Goal: Information Seeking & Learning: Learn about a topic

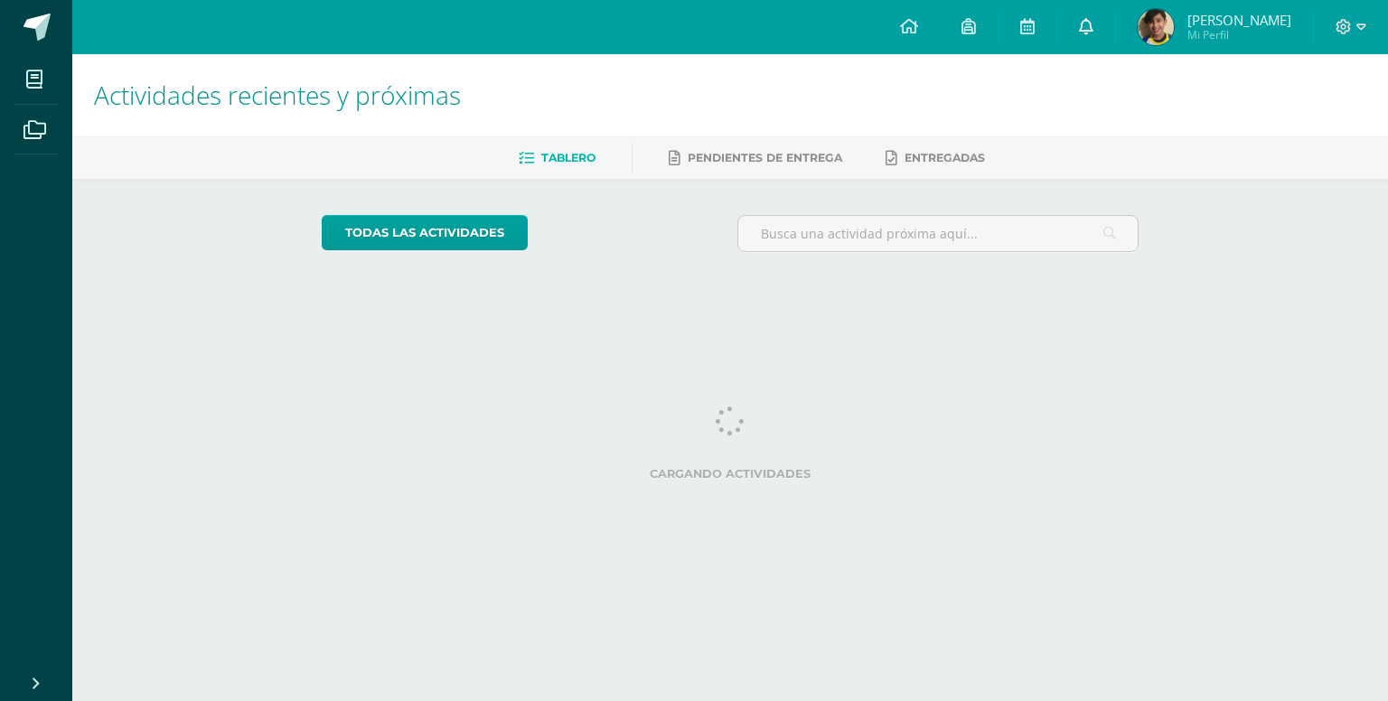
click at [1115, 23] on link at bounding box center [1086, 27] width 58 height 54
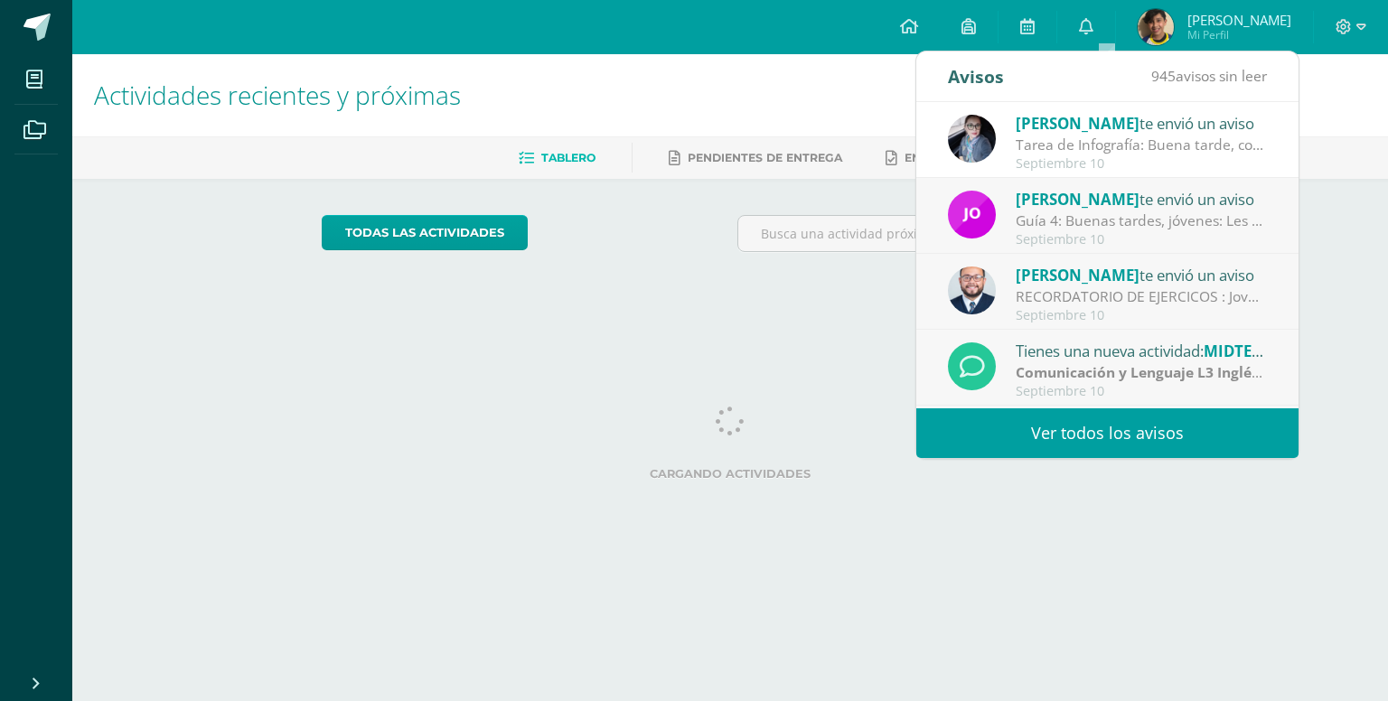
click at [1264, 151] on div "[PERSON_NAME] te envió un aviso Tarea de Infografía: Buena tarde, con preocupac…" at bounding box center [1107, 140] width 382 height 76
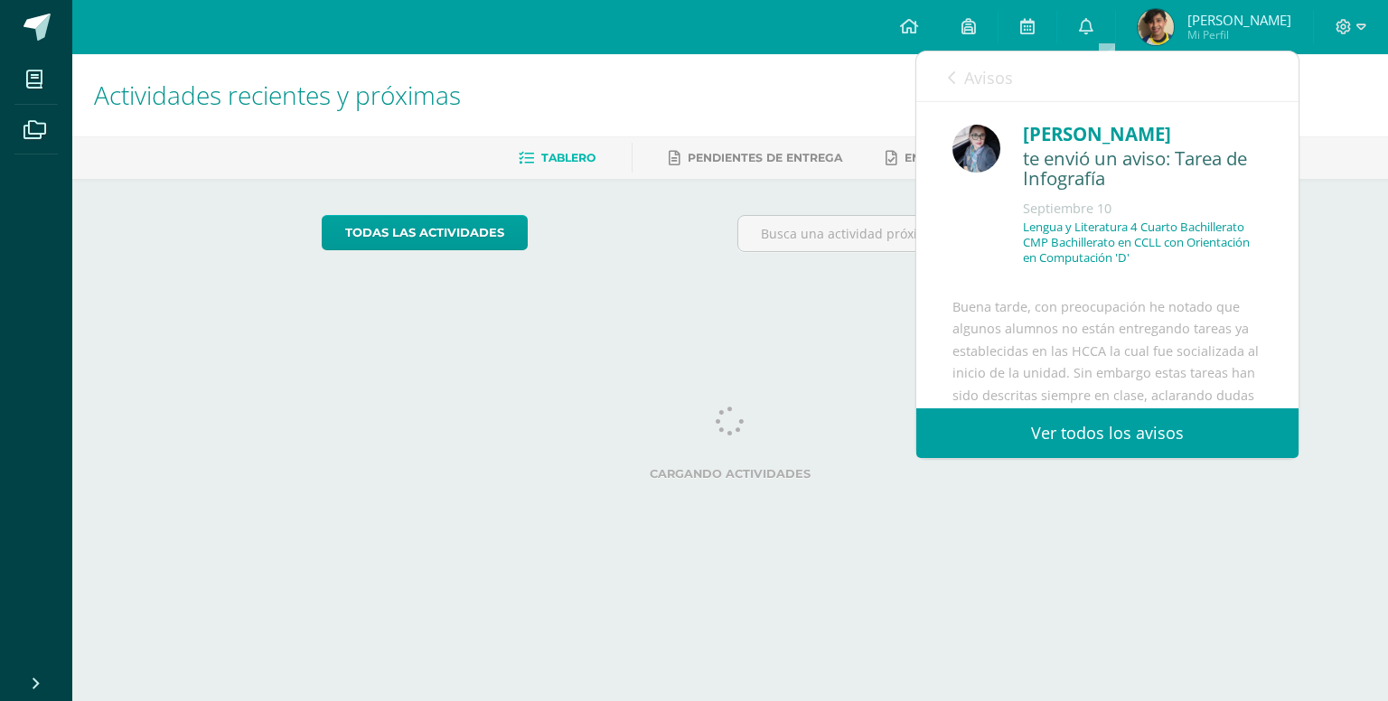
click at [1334, 303] on html "Mis cursos Archivos Cerrar panel [DEMOGRAPHIC_DATA] Cuarto Bachillerato CMP Bac…" at bounding box center [694, 151] width 1388 height 303
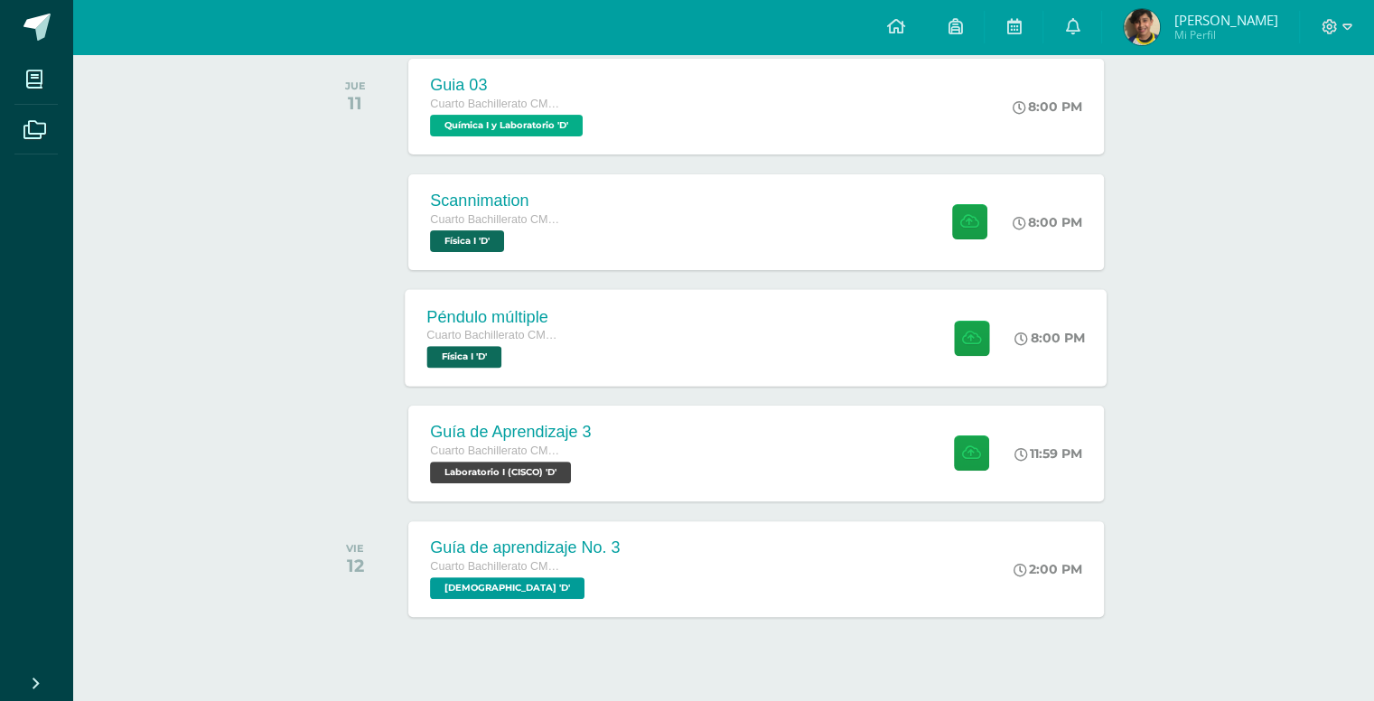
scroll to position [443, 0]
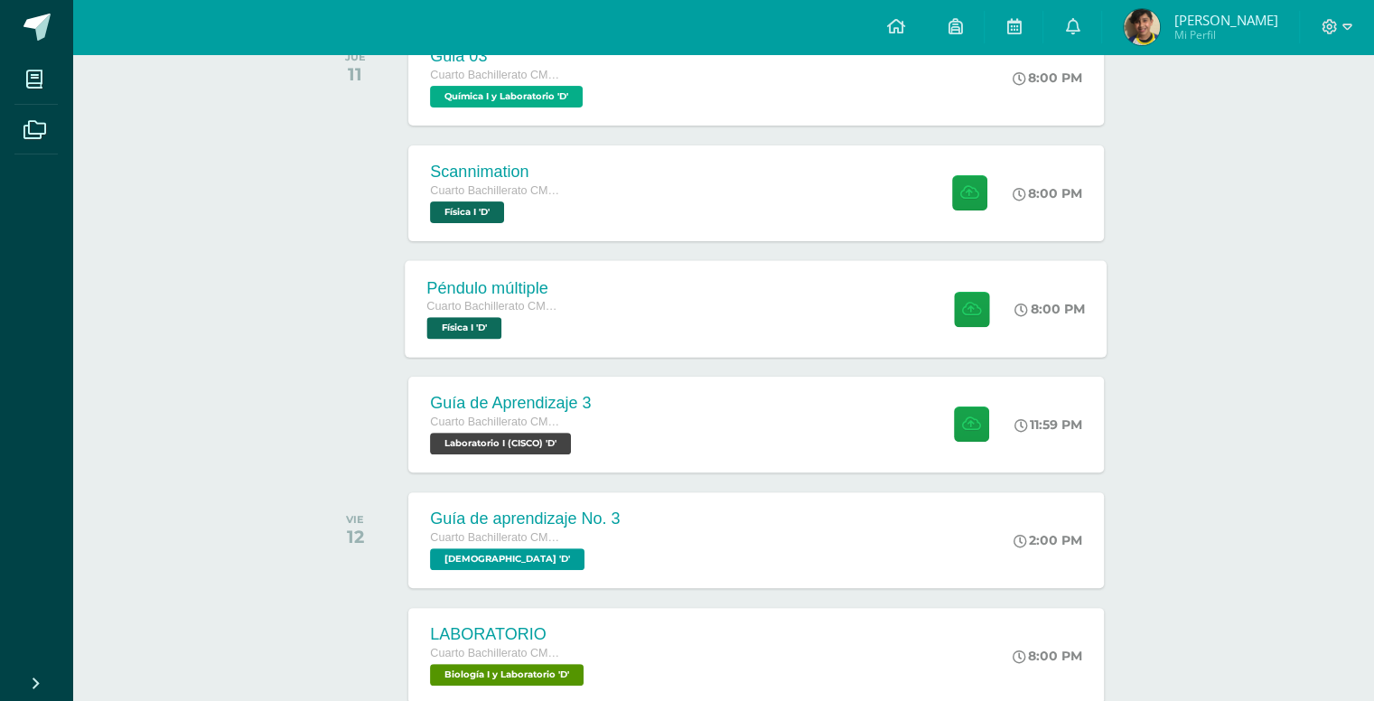
click at [575, 402] on div "Guía de Aprendizaje 3" at bounding box center [510, 403] width 161 height 19
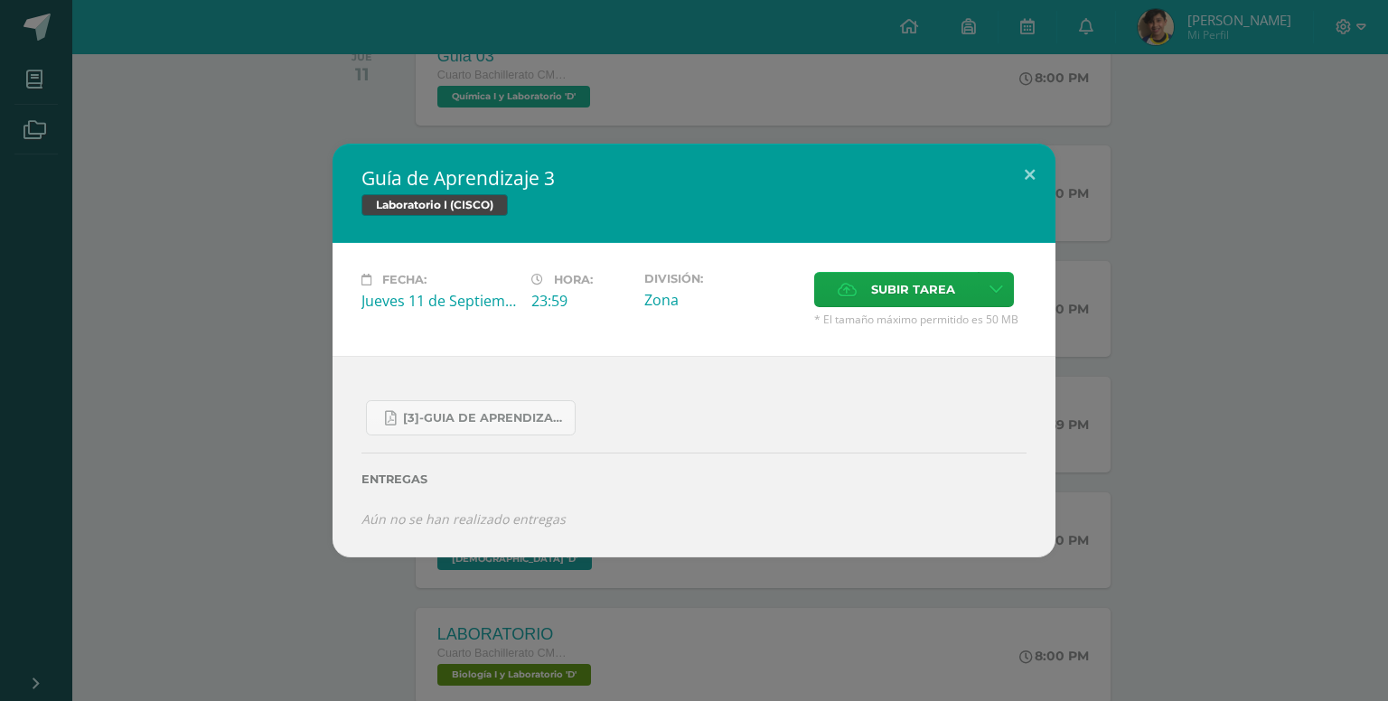
click at [284, 350] on div "Guía de Aprendizaje 3 Laboratorio I (CISCO) Fecha: [DATE] Hora: 23:59 División:" at bounding box center [693, 350] width 1373 height 413
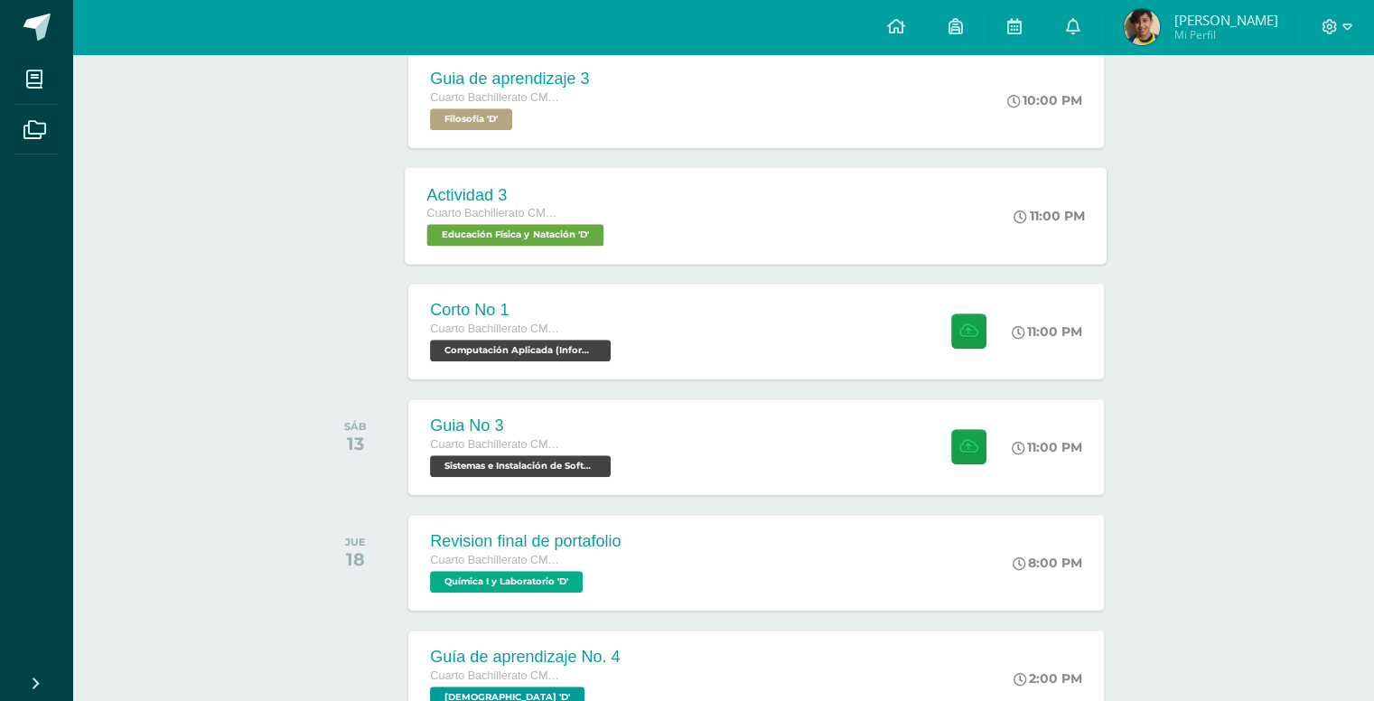
scroll to position [1166, 0]
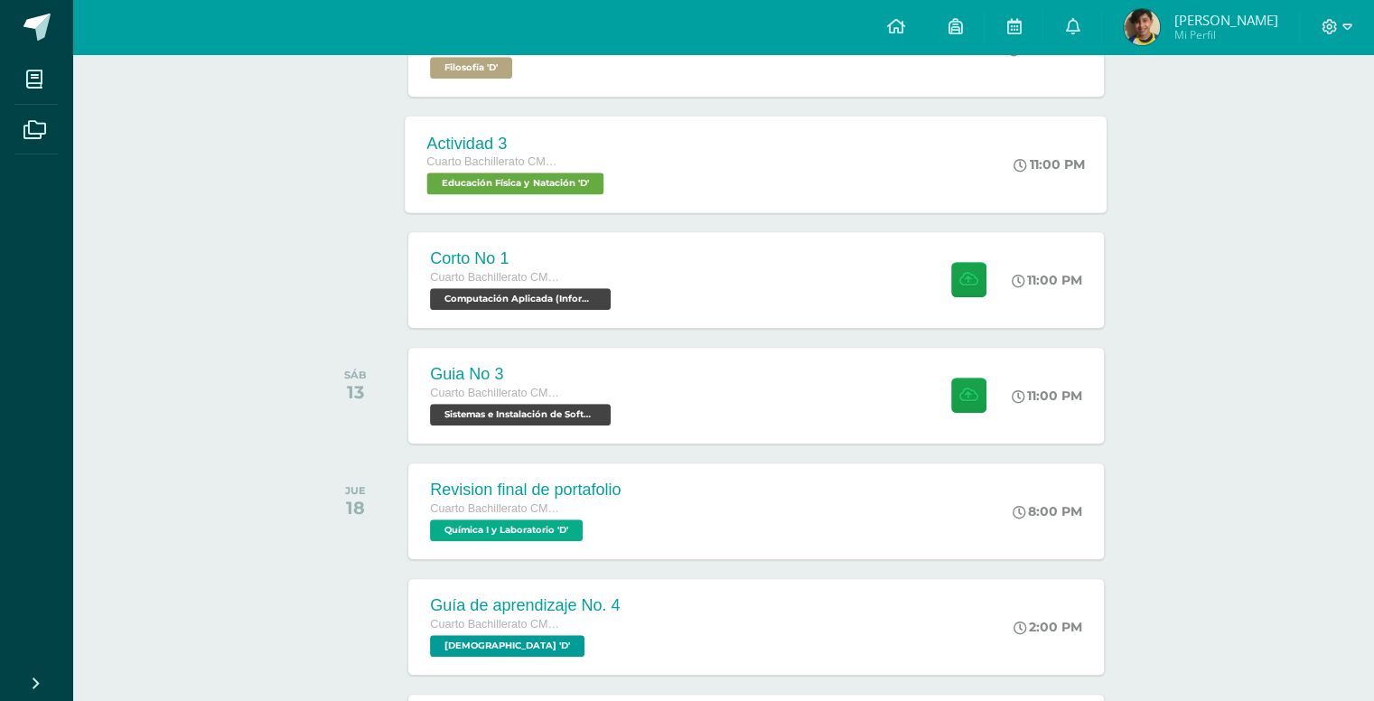
click at [742, 256] on div "Corto No 1 Cuarto Bachillerato CMP Bachillerato en CCLL con Orientación en Comp…" at bounding box center [755, 280] width 695 height 96
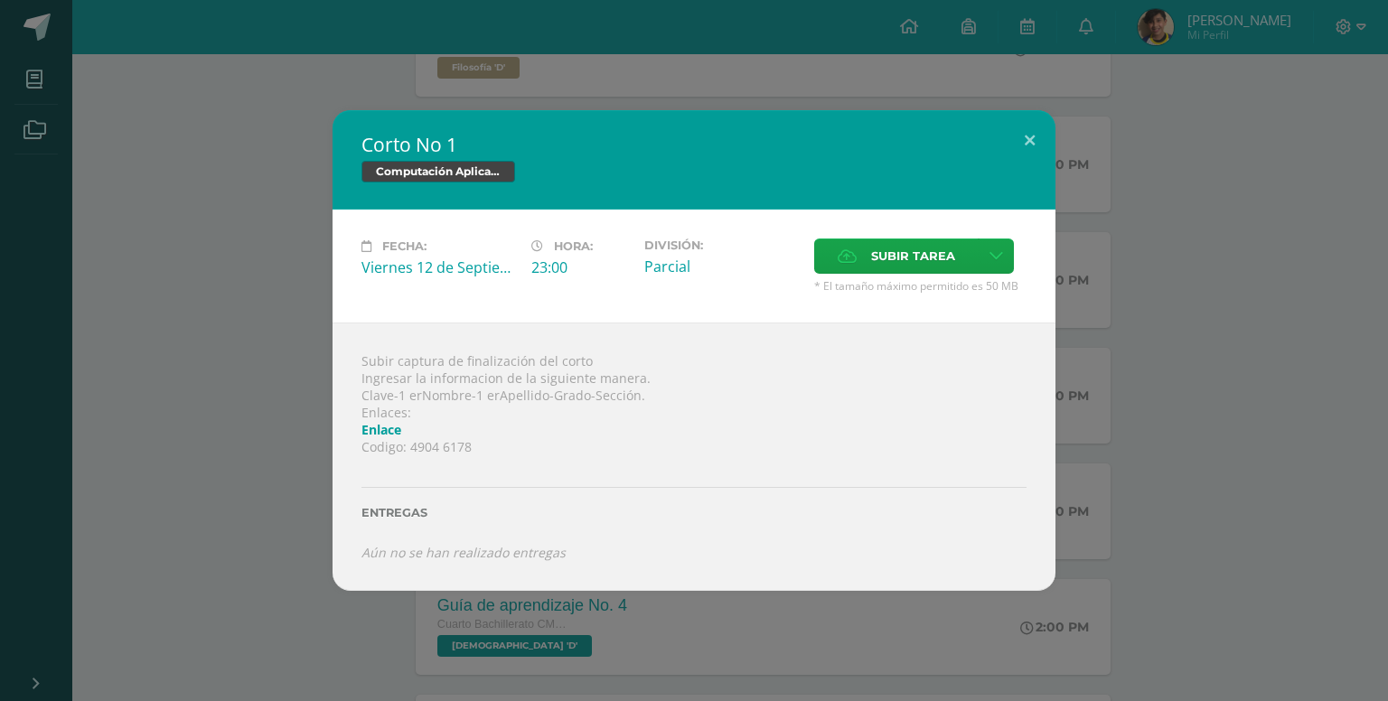
click at [312, 350] on div "Corto No 1 Computación Aplicada (Informática) Fecha: [DATE] Hora: 23:00 Divisió…" at bounding box center [693, 350] width 1373 height 481
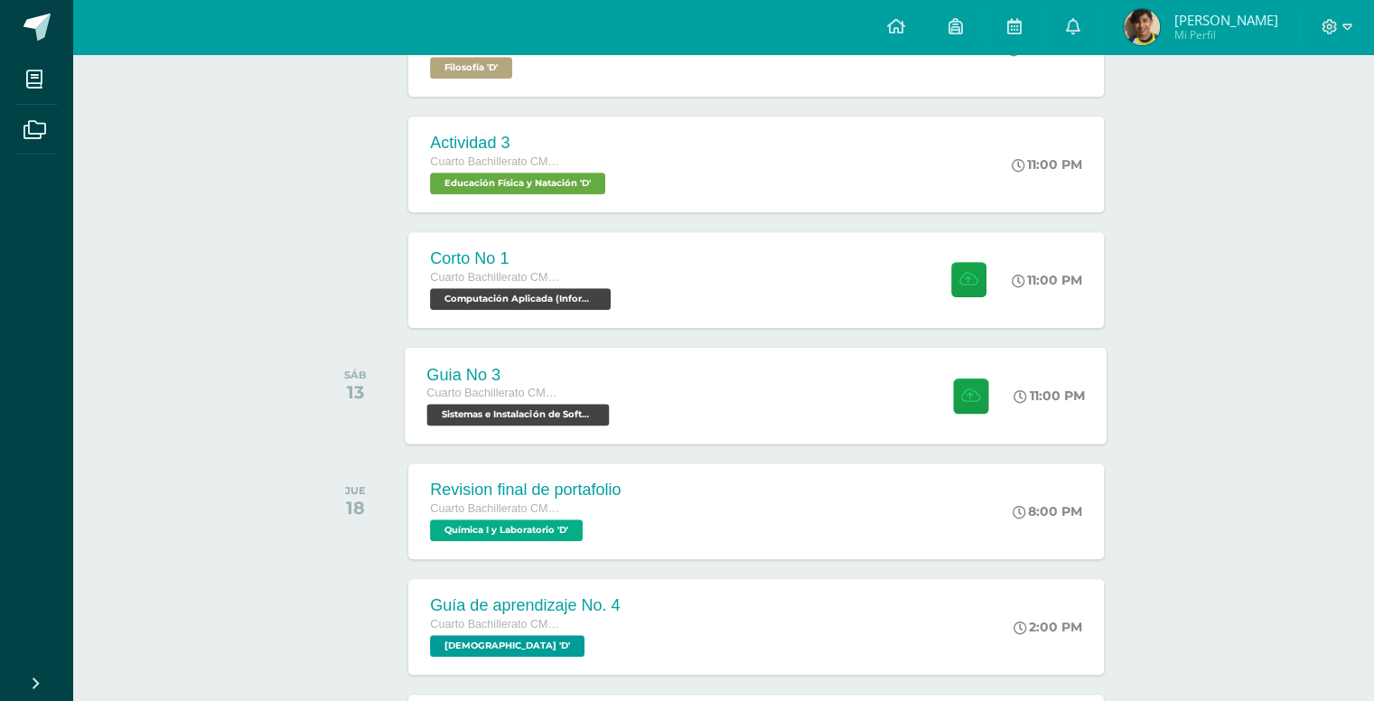
click at [616, 378] on div "Guia No 3 Cuarto Bachillerato CMP Bachillerato en CCLL con Orientación en Compu…" at bounding box center [521, 395] width 230 height 97
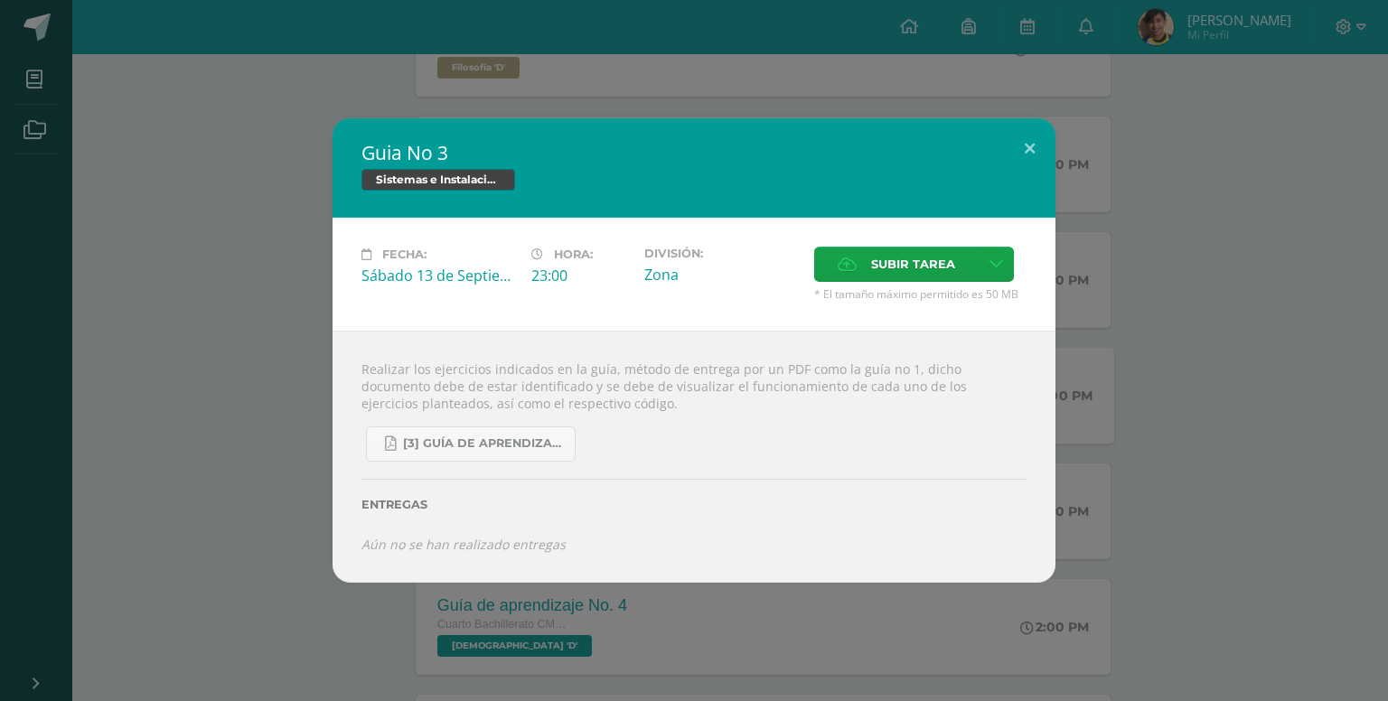
click at [507, 64] on div "Guia No 3 Sistemas e Instalación de Software (Desarrollo de Software) Fecha: [D…" at bounding box center [694, 350] width 1388 height 701
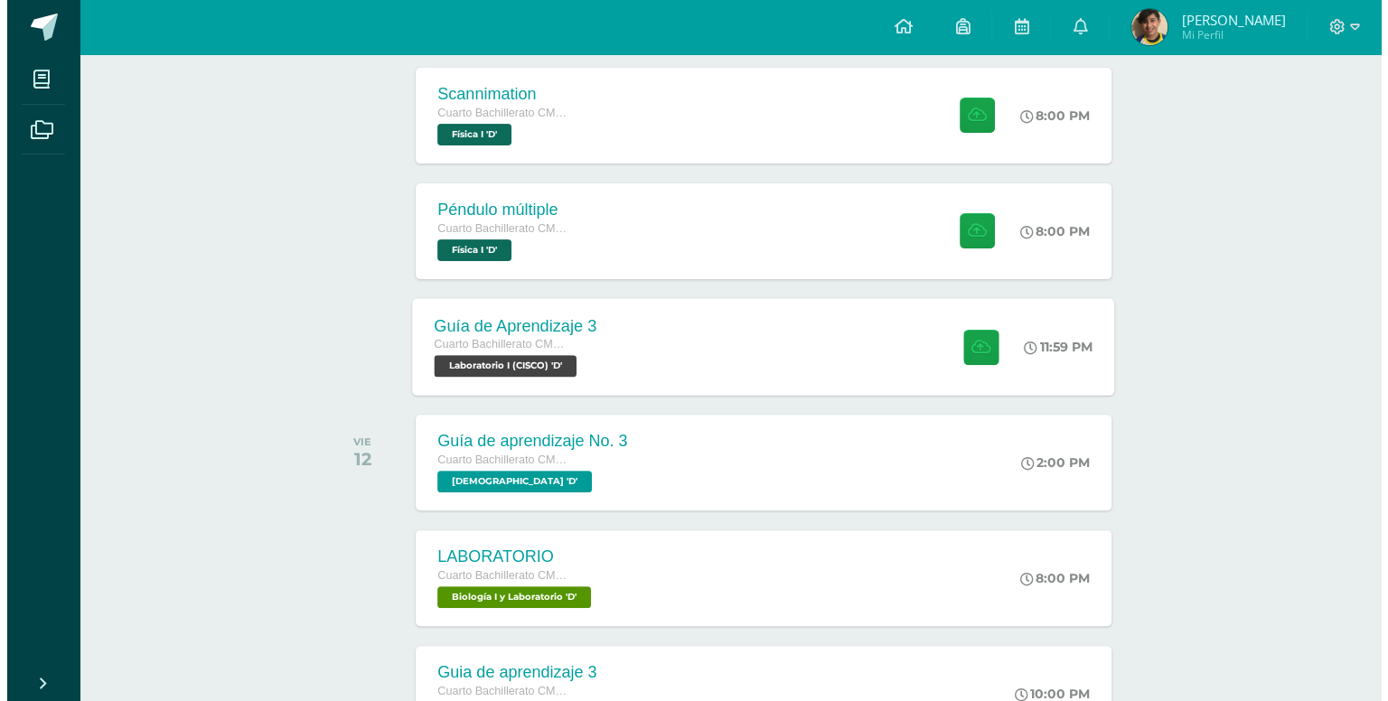
scroll to position [633, 0]
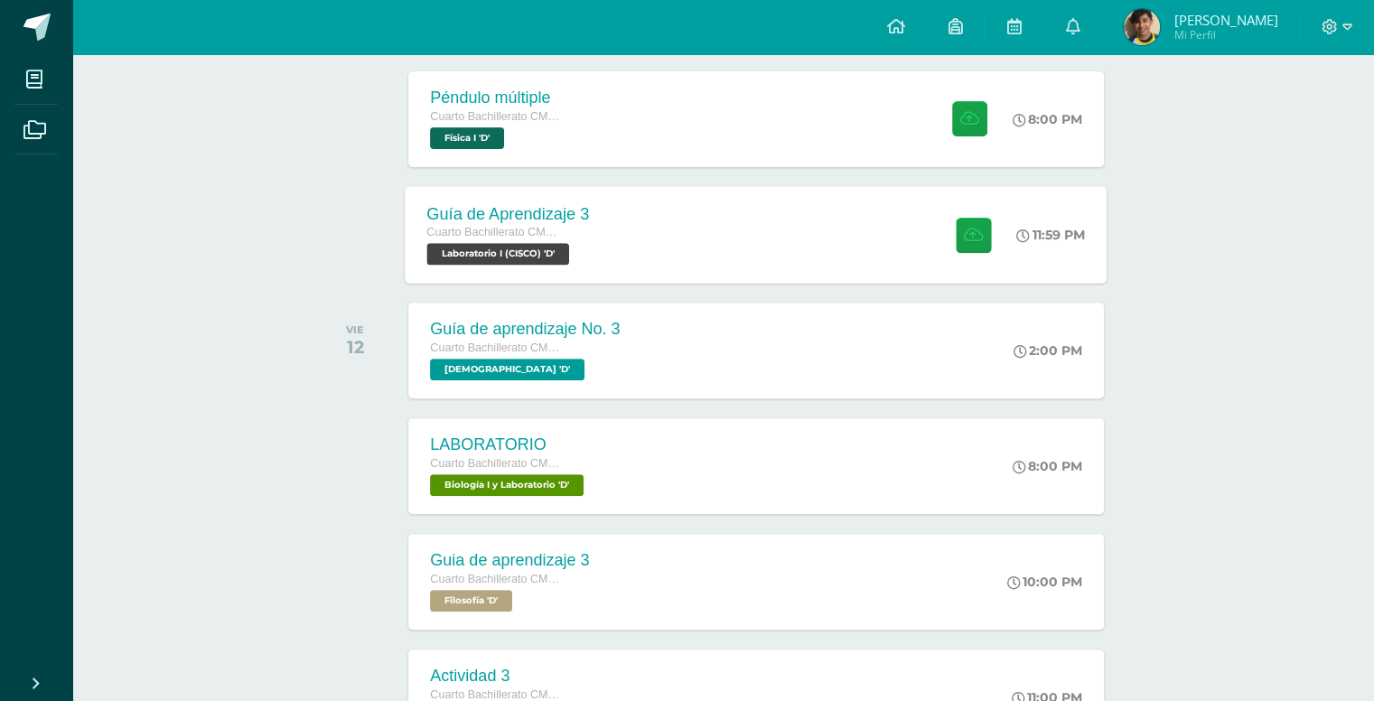
click at [610, 211] on div "Guía de Aprendizaje 3 Cuarto Bachillerato CMP Bachillerato en CCLL con Orientac…" at bounding box center [509, 234] width 206 height 97
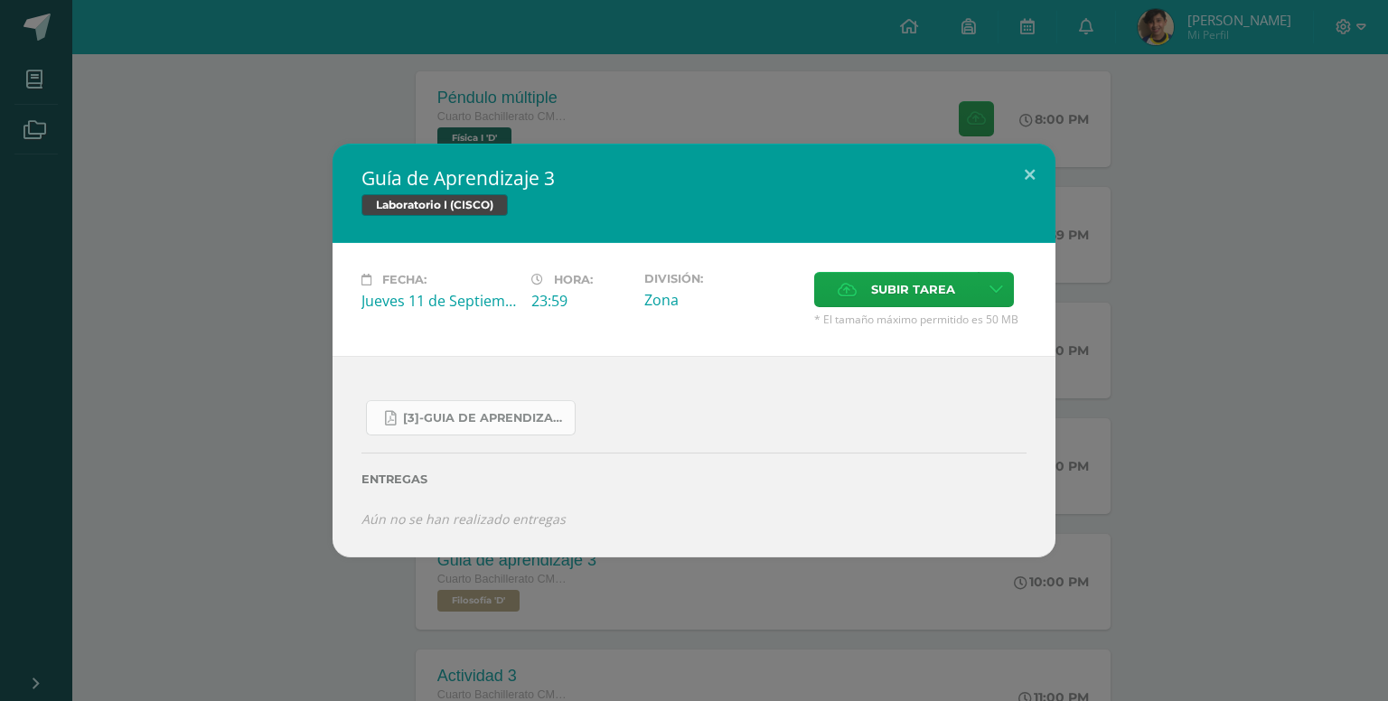
click at [500, 427] on link "[3]-GUIA DE APRENDIZAJE 3 IV [PERSON_NAME] CISCO UNIDAD 4.pdf" at bounding box center [471, 417] width 210 height 35
click at [873, 62] on div "Guía de Aprendizaje 3 Laboratorio I (CISCO) Fecha: [DATE] Hora: 23:59 División:" at bounding box center [694, 350] width 1388 height 701
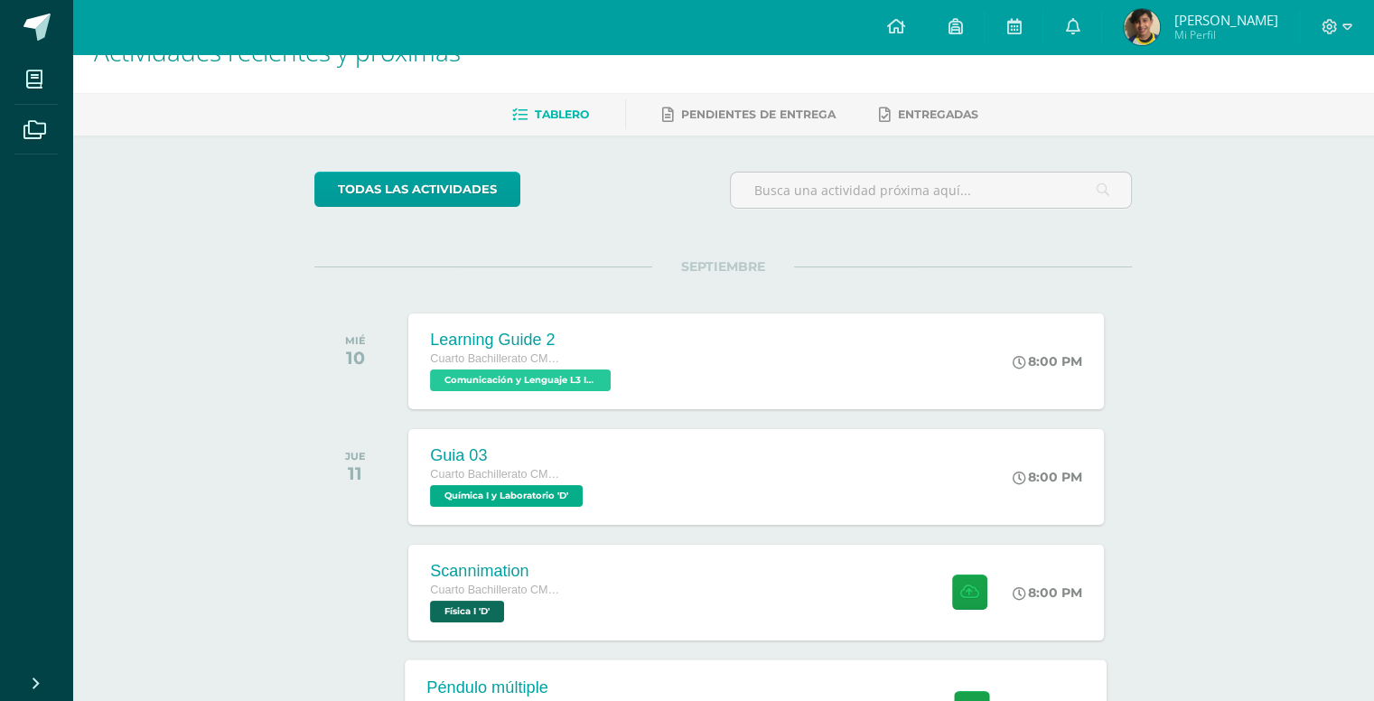
scroll to position [271, 0]
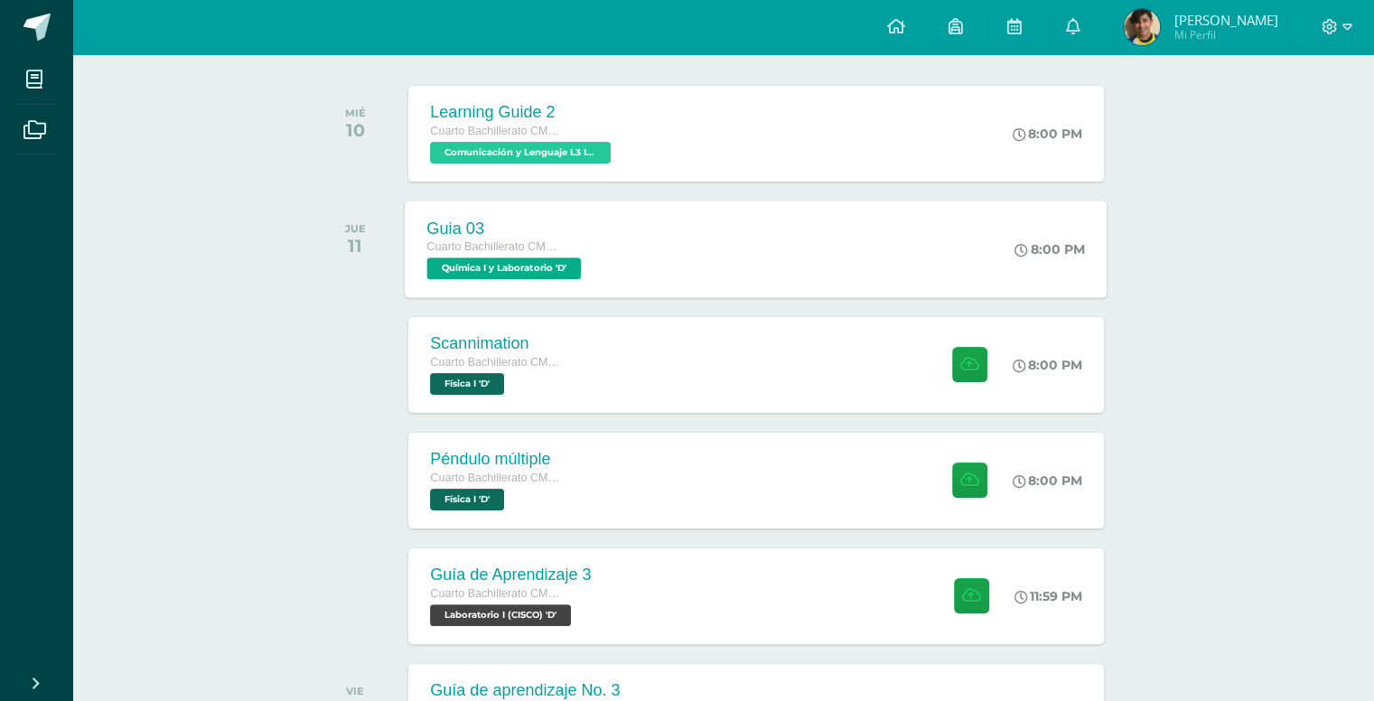
click at [615, 218] on div "Guia 03 Cuarto Bachillerato CMP Bachillerato en CCLL con Orientación en Computa…" at bounding box center [757, 249] width 702 height 97
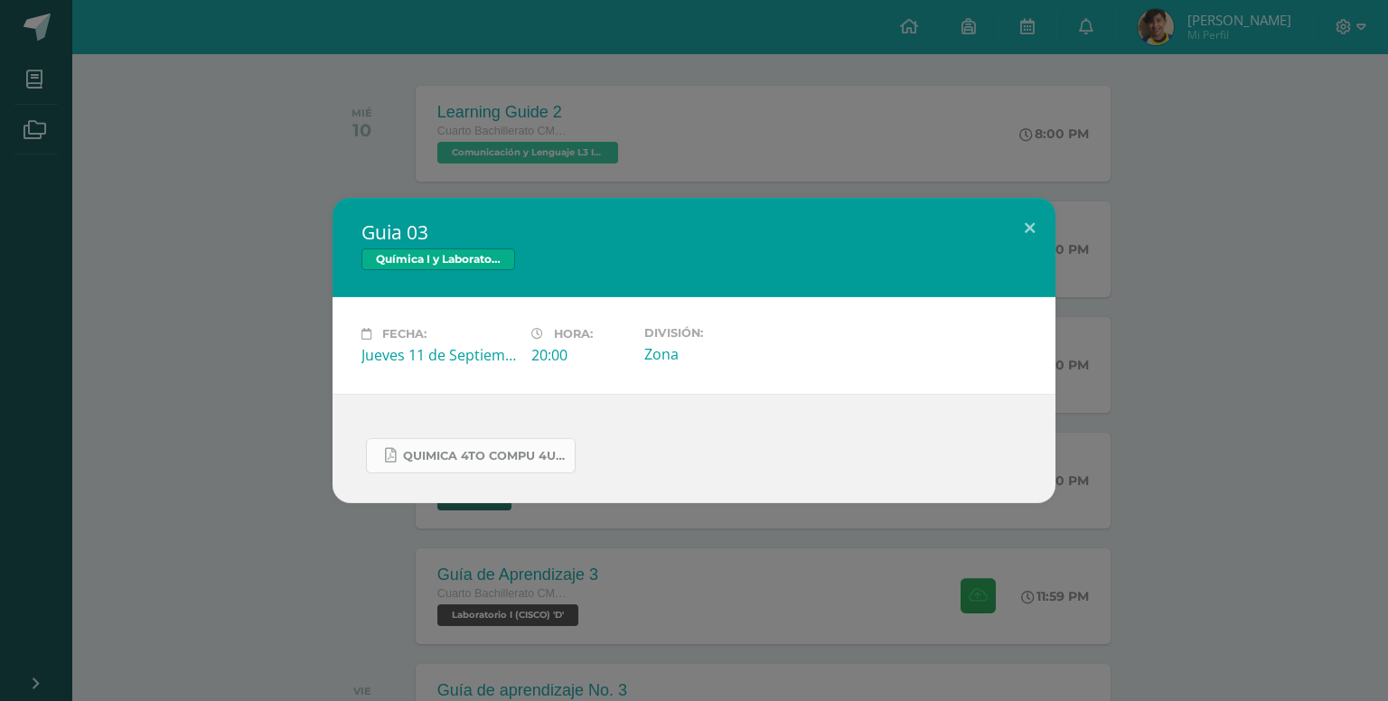
click at [492, 453] on span "Quimica 4to compu 4U.pdf" at bounding box center [484, 456] width 163 height 14
click at [520, 468] on link "Quimica 4to compu 4U.pdf" at bounding box center [471, 455] width 210 height 35
click at [527, 55] on div "Guia 03 Química I y Laboratorio Fecha: [DATE] Hora: 20:00 División: Zona" at bounding box center [694, 350] width 1388 height 701
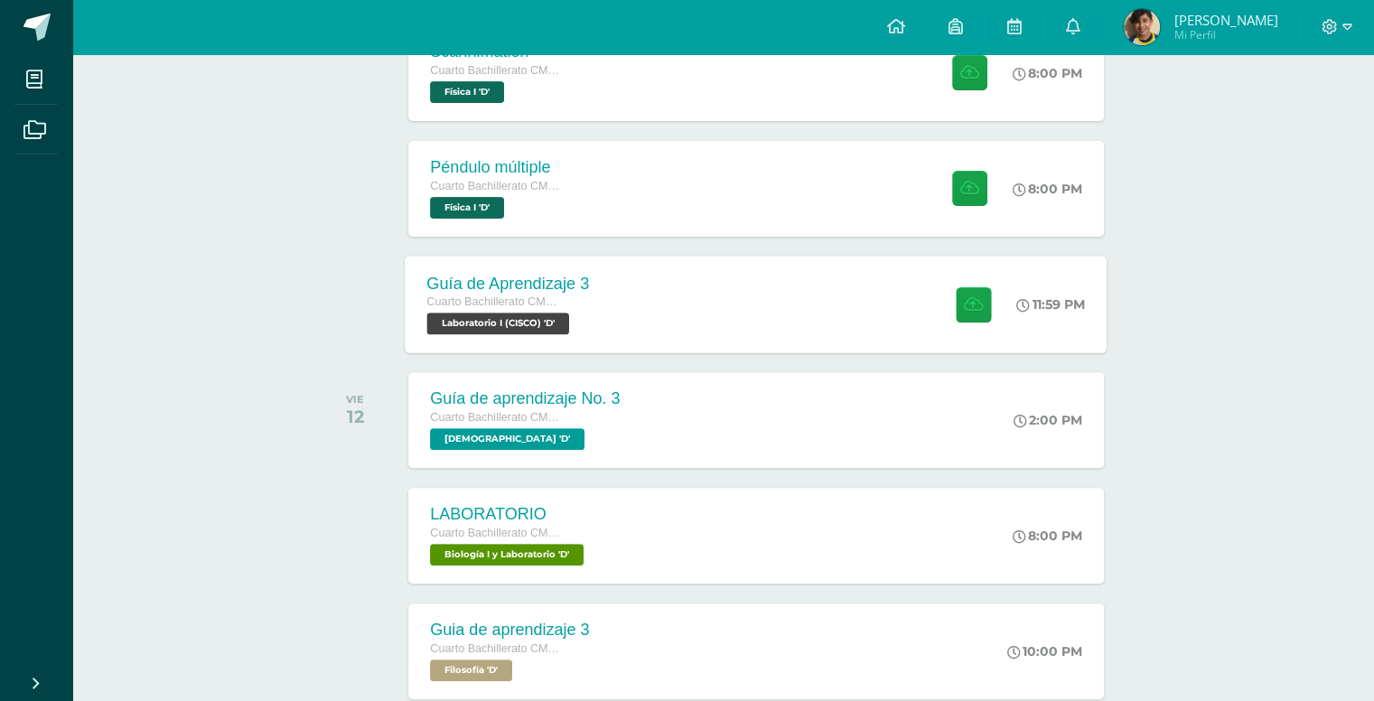
scroll to position [723, 0]
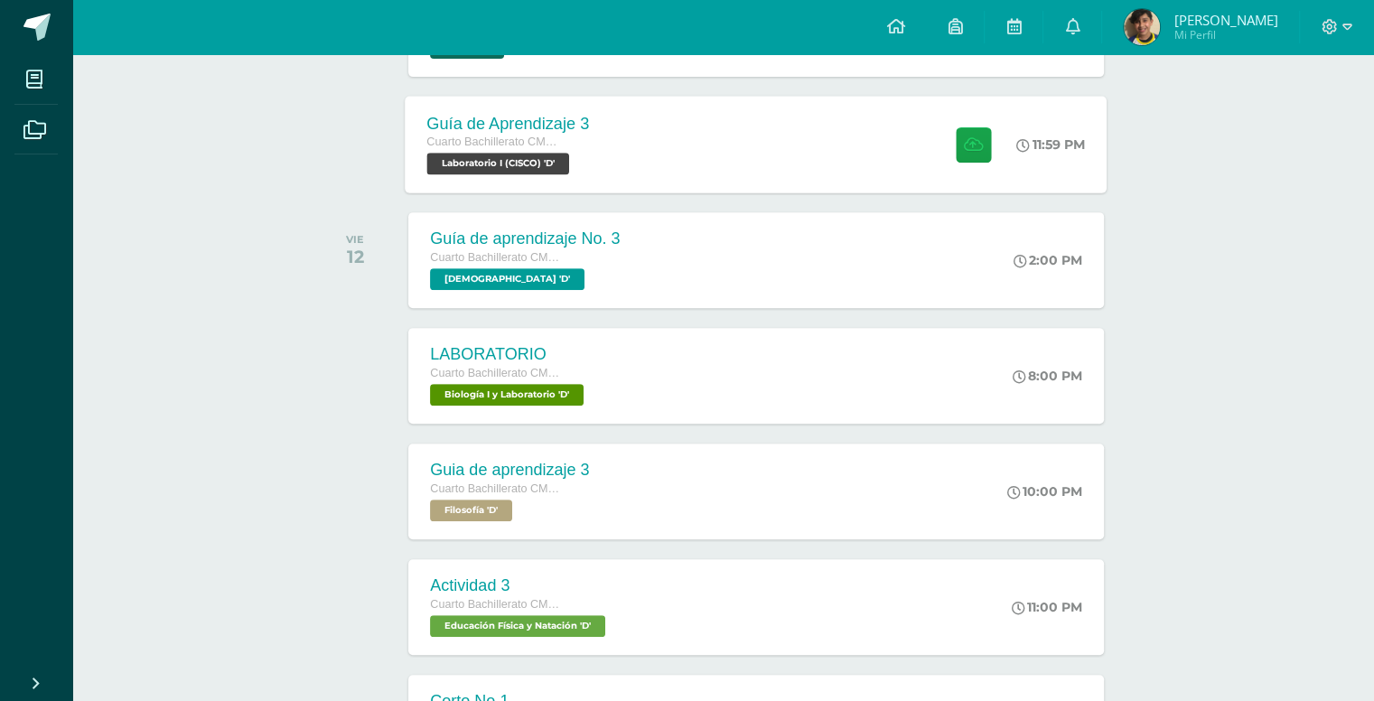
click at [636, 145] on div "Guía de Aprendizaje 3 Cuarto Bachillerato CMP Bachillerato en CCLL con Orientac…" at bounding box center [757, 144] width 702 height 97
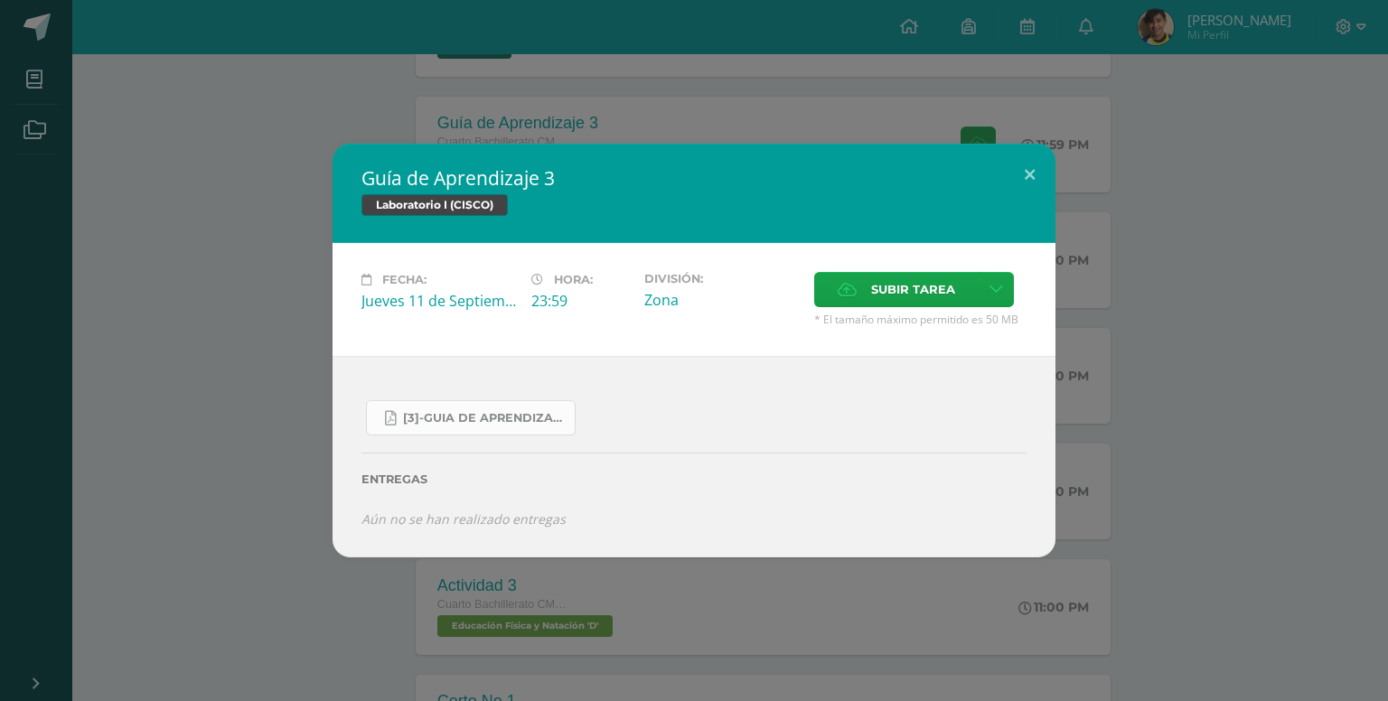
click at [530, 417] on span "[3]-GUIA DE APRENDIZAJE 3 IV [PERSON_NAME] CISCO UNIDAD 4.pdf" at bounding box center [484, 418] width 163 height 14
click at [519, 142] on div "Guía de Aprendizaje 3 Laboratorio I (CISCO) Fecha: [DATE] Hora: 23:59 División:" at bounding box center [694, 350] width 1388 height 701
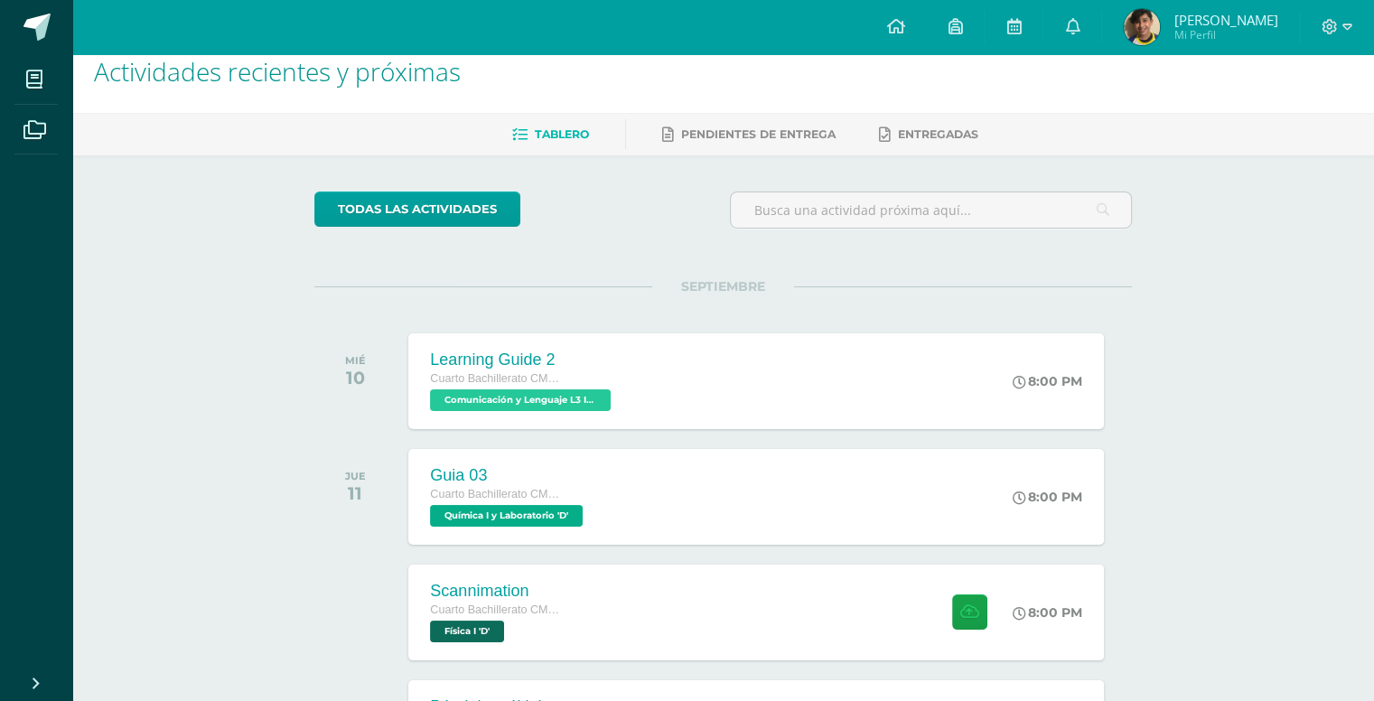
scroll to position [271, 0]
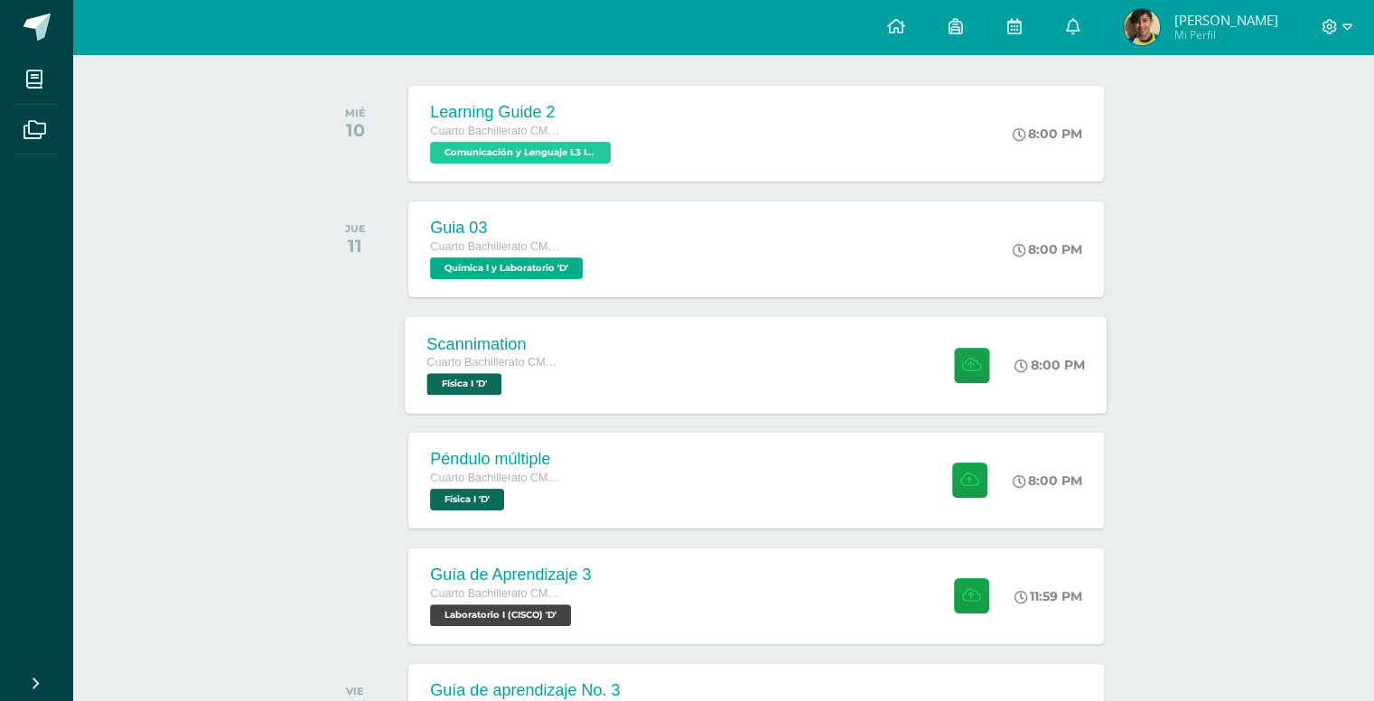
click at [707, 379] on div "Scannimation Cuarto Bachillerato CMP Bachillerato en CCLL con Orientación en Co…" at bounding box center [757, 364] width 702 height 97
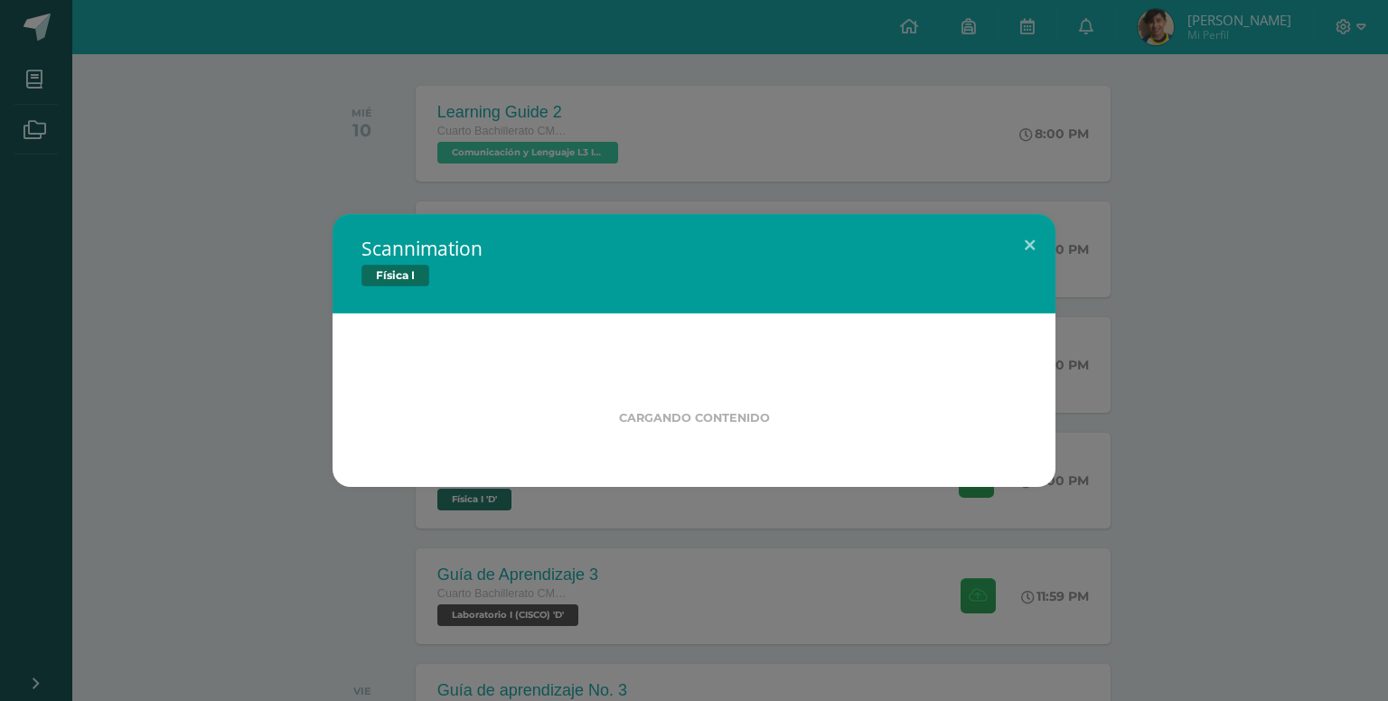
click at [541, 164] on div "Scannimation Física I Cargando contenido Loading..." at bounding box center [694, 350] width 1388 height 701
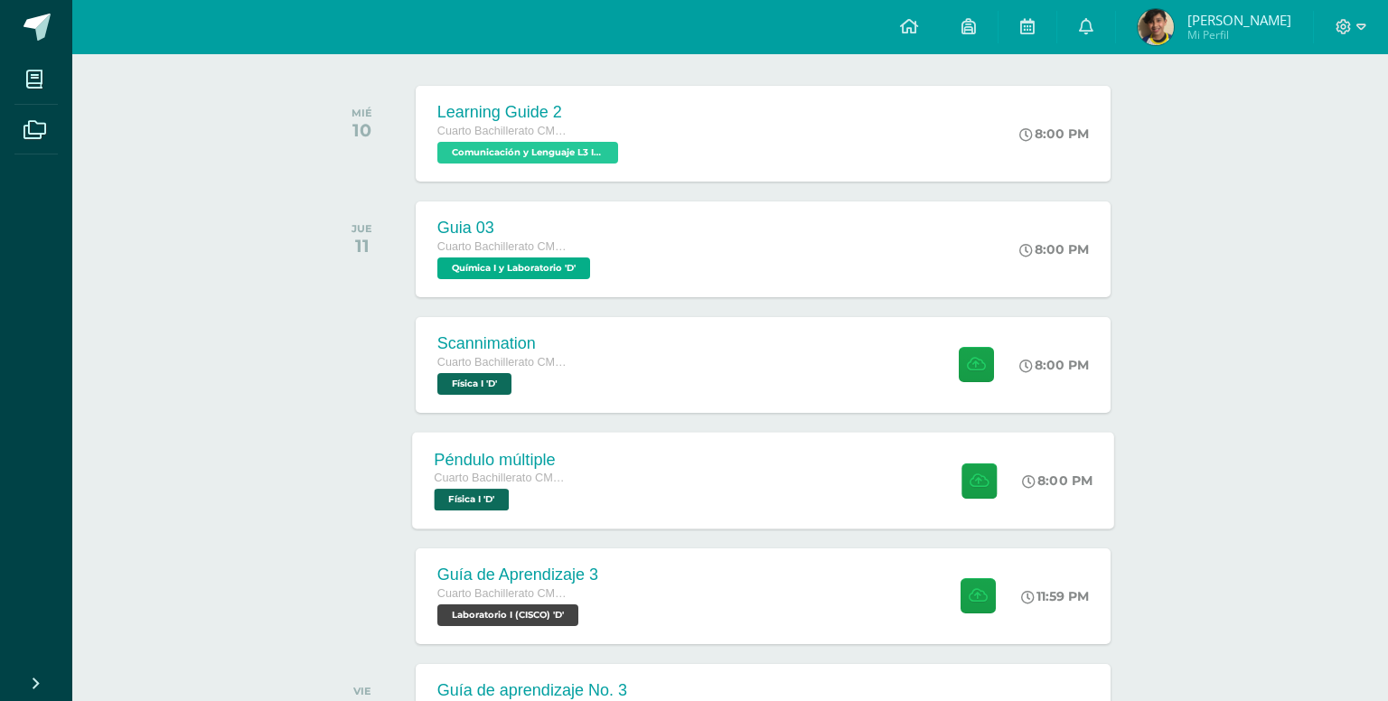
drag, startPoint x: 592, startPoint y: 276, endPoint x: 622, endPoint y: 500, distance: 226.1
click at [622, 501] on div "Aún no se han realizado entregas" at bounding box center [694, 501] width 598 height 15
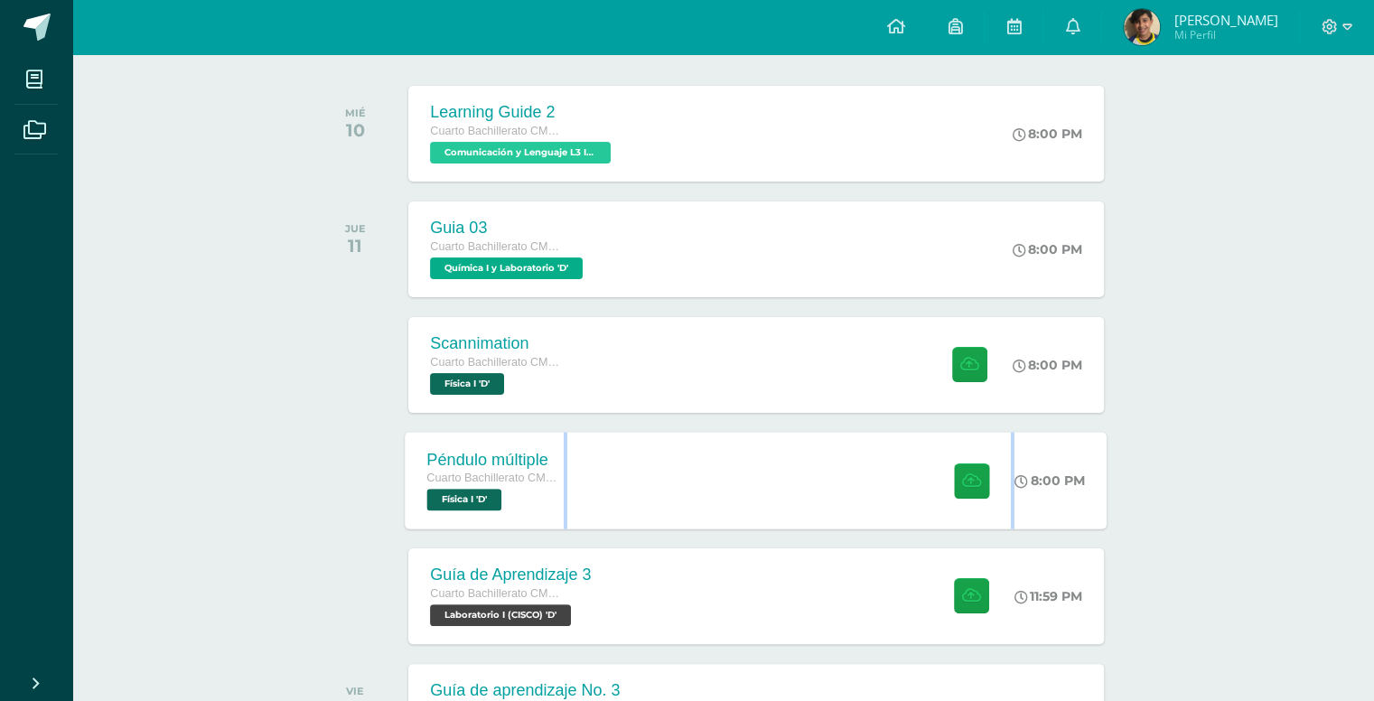
click at [622, 500] on div "Péndulo múltiple Cuarto Bachillerato CMP Bachillerato en CCLL con Orientación e…" at bounding box center [757, 480] width 702 height 97
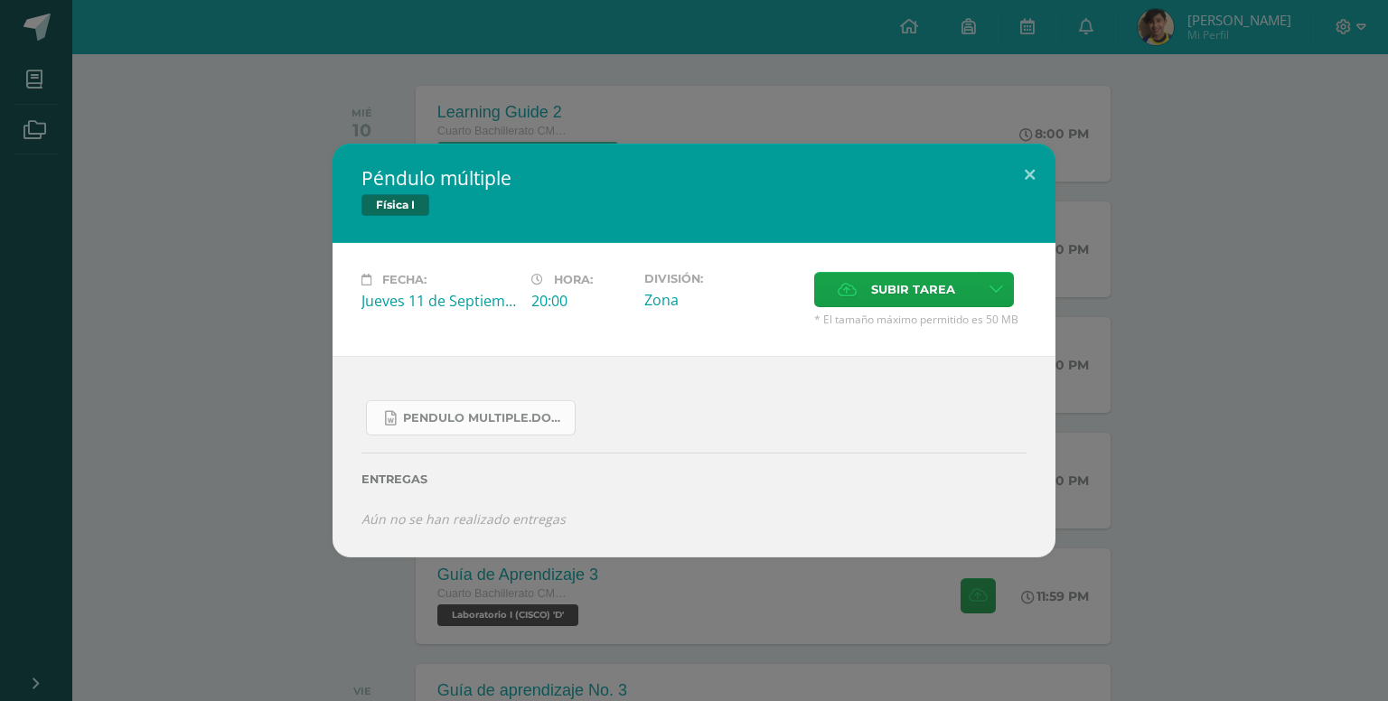
click at [531, 413] on span "Pendulo multiple.docx" at bounding box center [484, 418] width 163 height 14
click at [1301, 258] on div "Péndulo múltiple Física I Fecha: [DATE] Hora: 20:00 División: Zona" at bounding box center [693, 350] width 1373 height 413
